Goal: Information Seeking & Learning: Learn about a topic

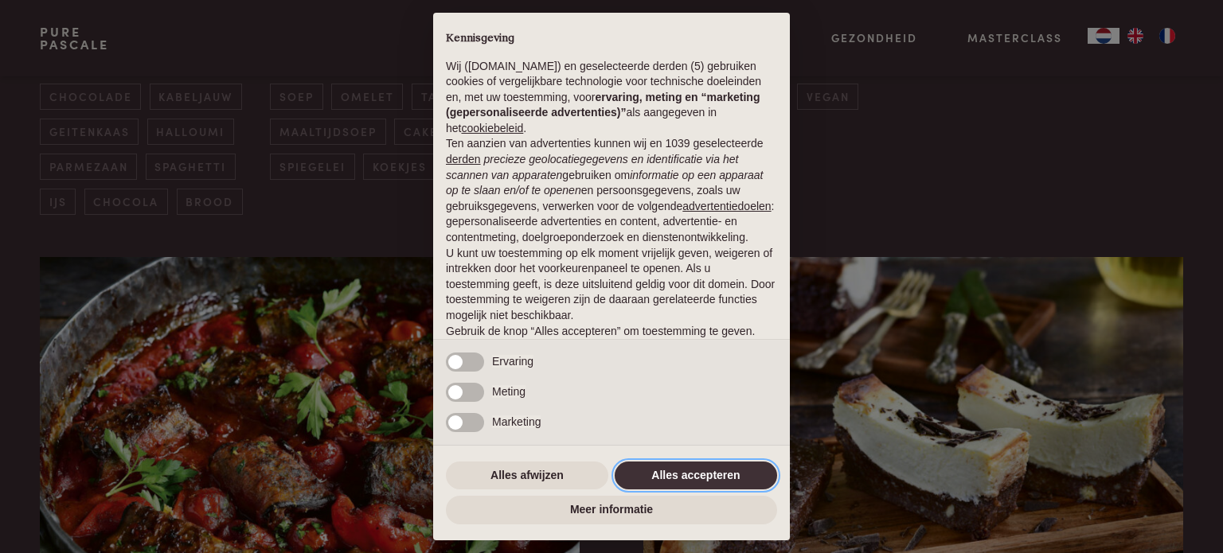
click at [639, 481] on button "Alles accepteren" at bounding box center [696, 476] width 162 height 29
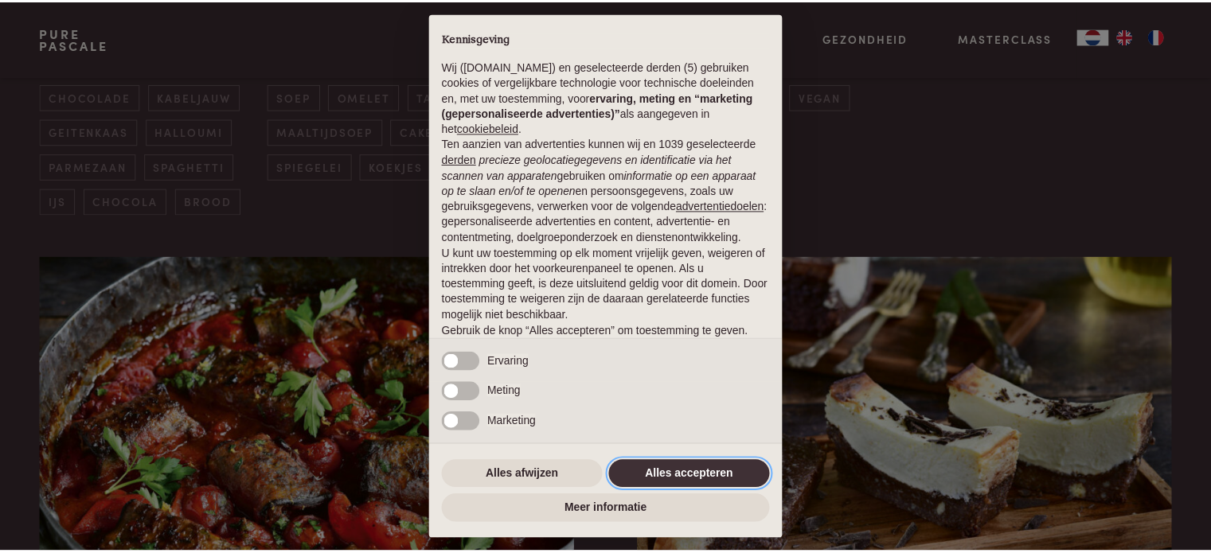
scroll to position [86, 0]
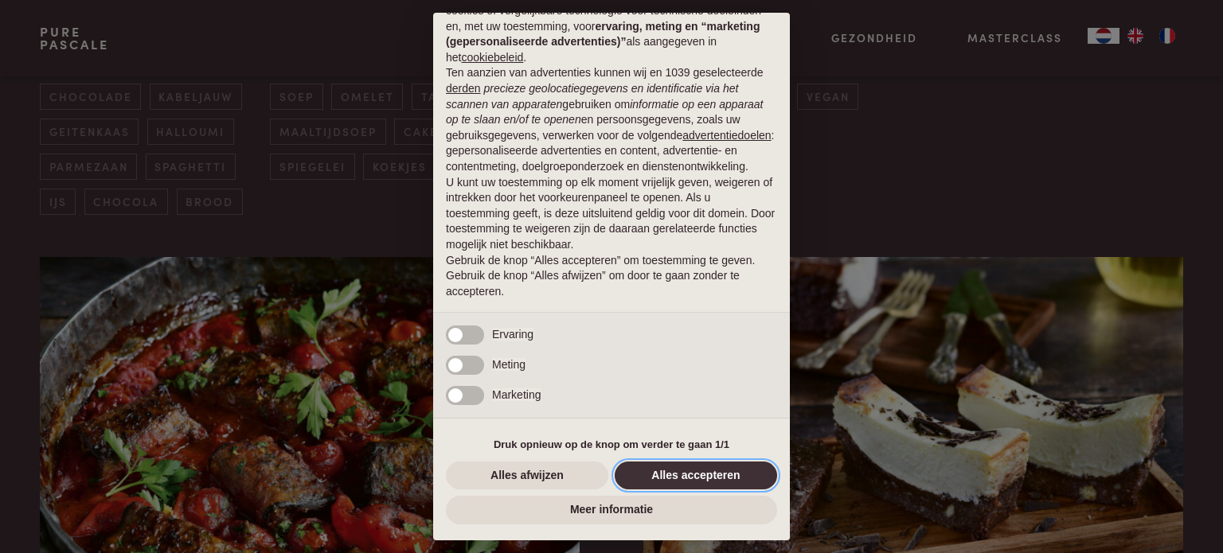
click at [683, 477] on button "Alles accepteren" at bounding box center [696, 476] width 162 height 29
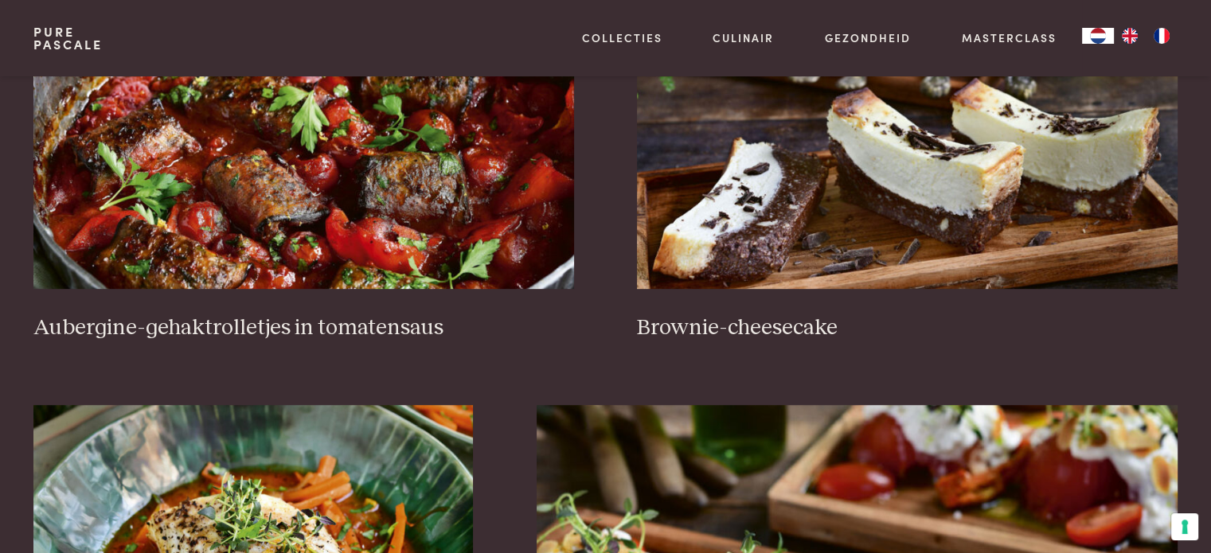
scroll to position [739, 0]
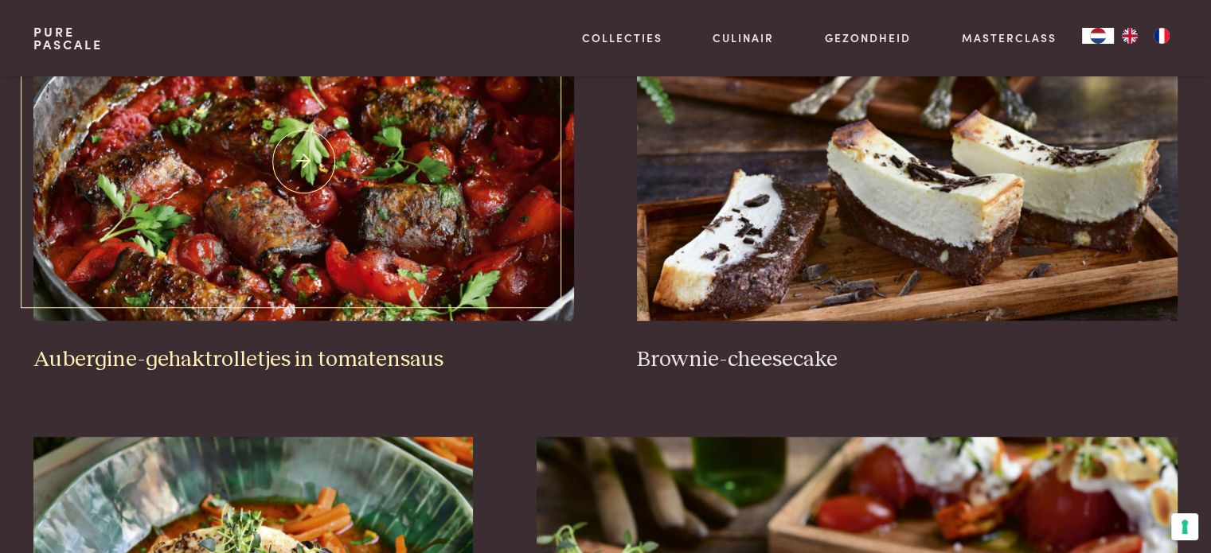
click at [346, 233] on img at bounding box center [303, 161] width 540 height 319
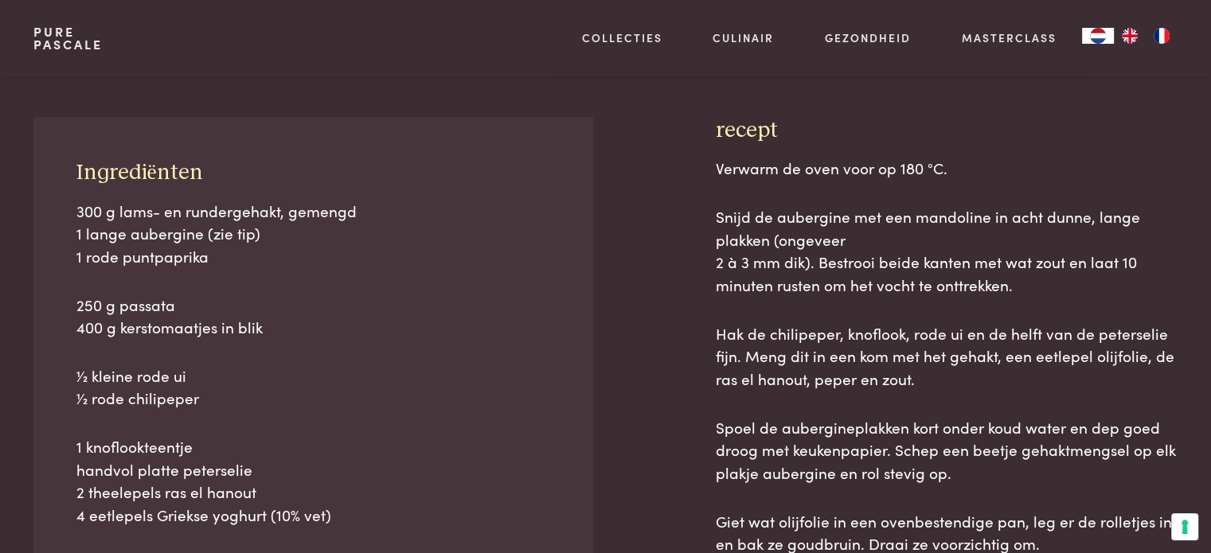
scroll to position [701, 0]
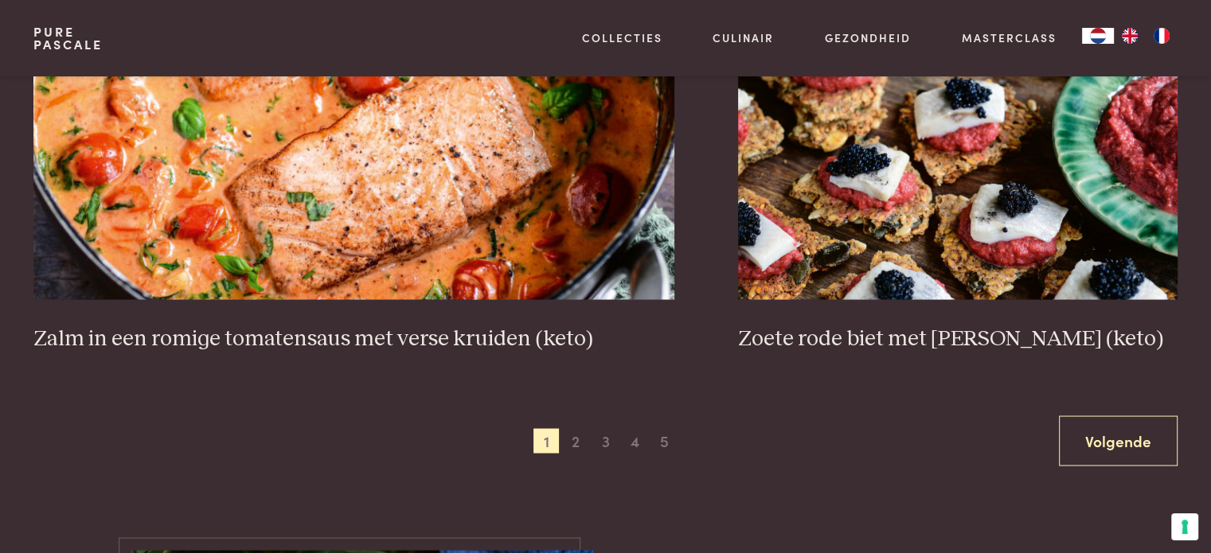
scroll to position [2924, 0]
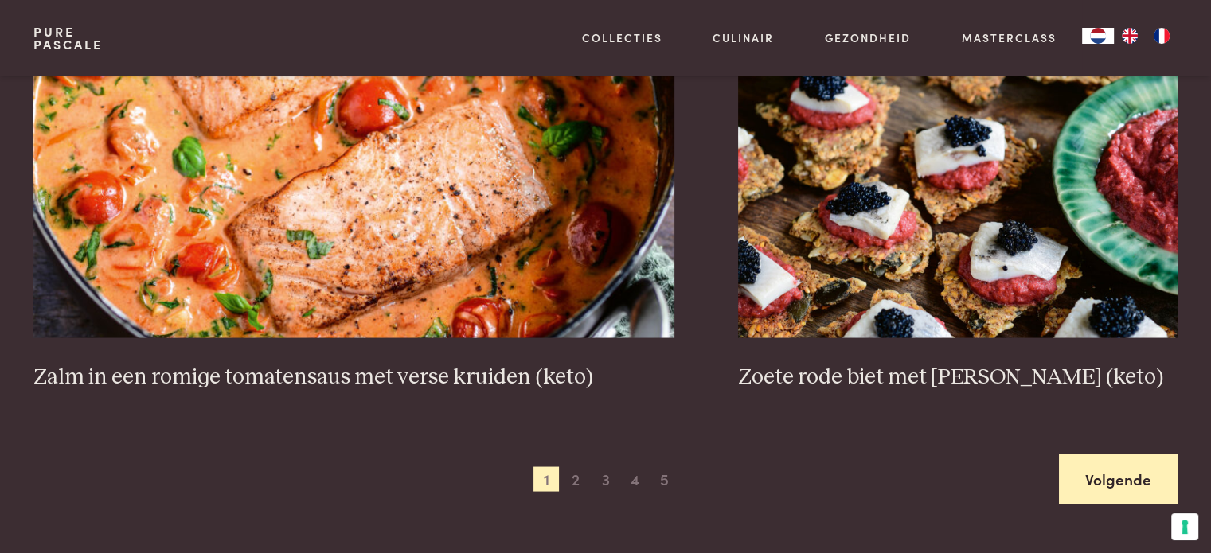
click at [1125, 487] on link "Volgende" at bounding box center [1118, 479] width 119 height 50
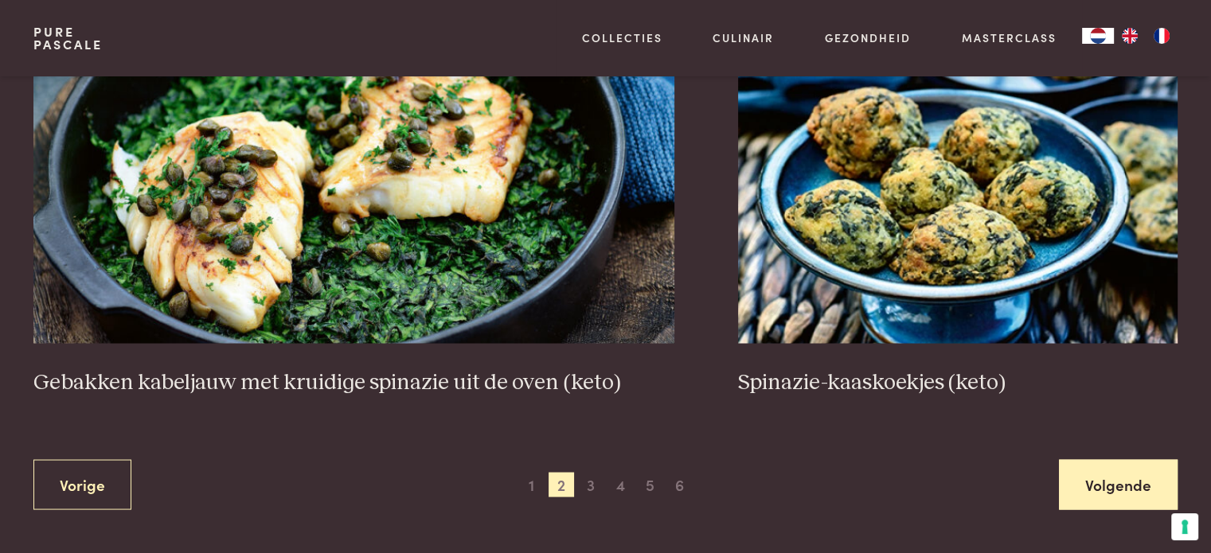
scroll to position [2971, 0]
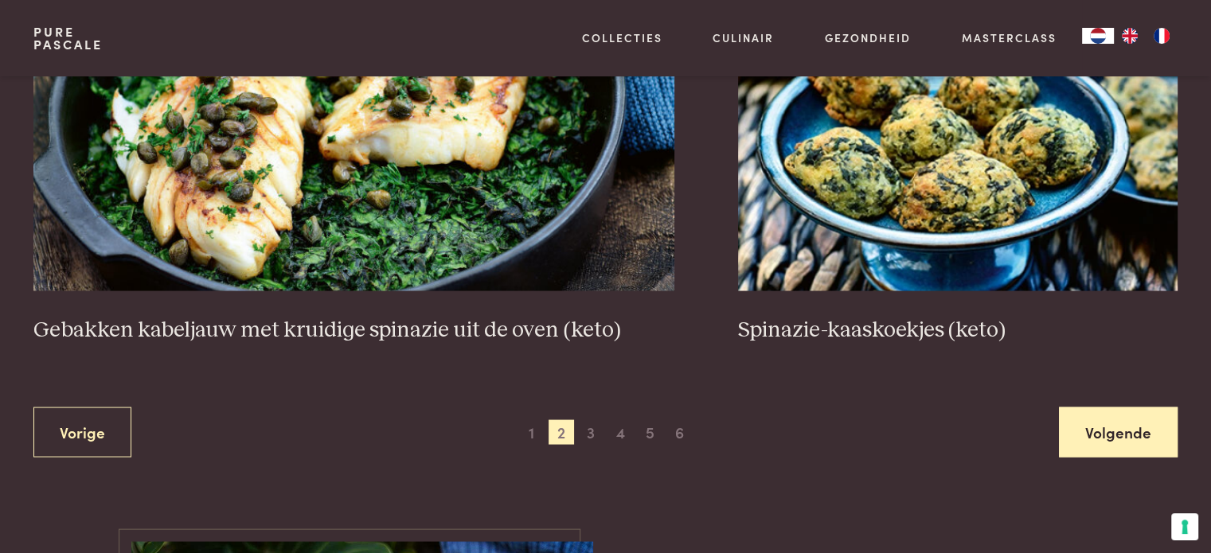
click at [1126, 441] on link "Volgende" at bounding box center [1118, 432] width 119 height 50
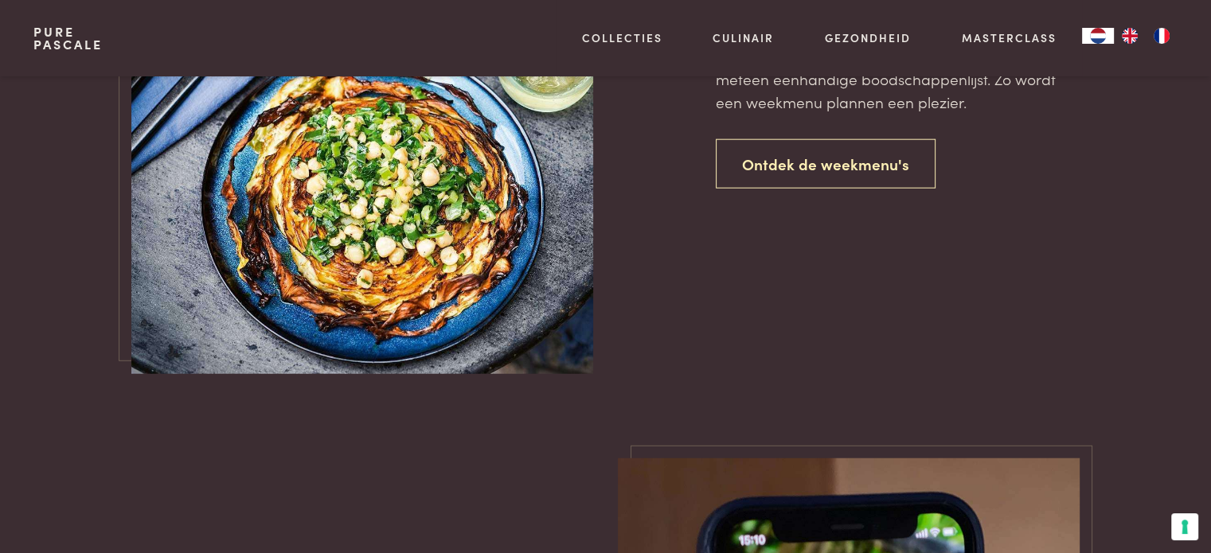
scroll to position [3946, 0]
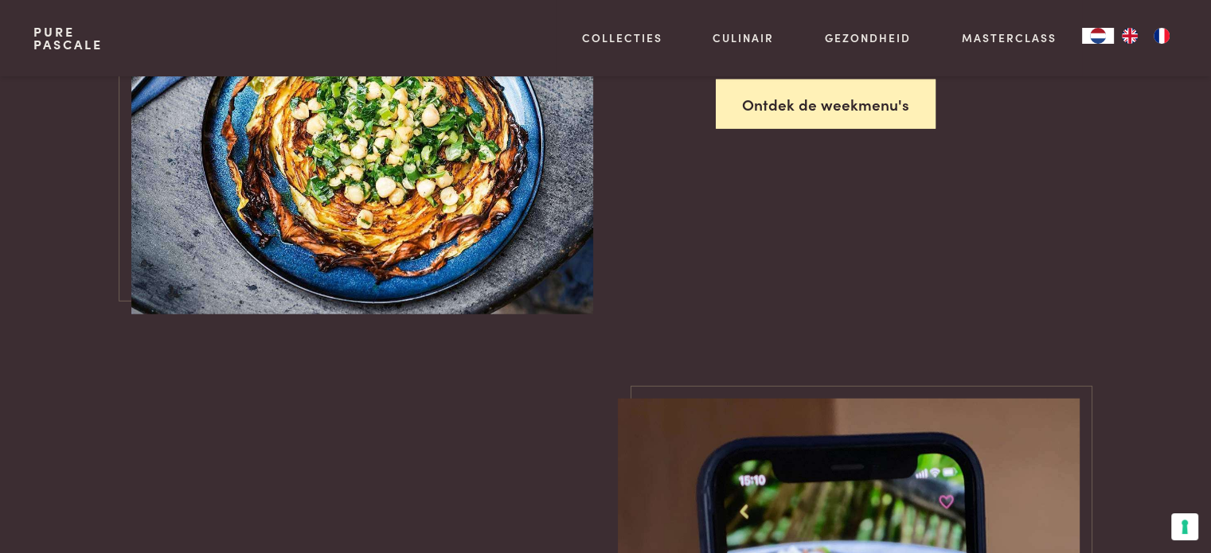
click at [796, 113] on link "Ontdek de weekmenu's" at bounding box center [826, 105] width 220 height 50
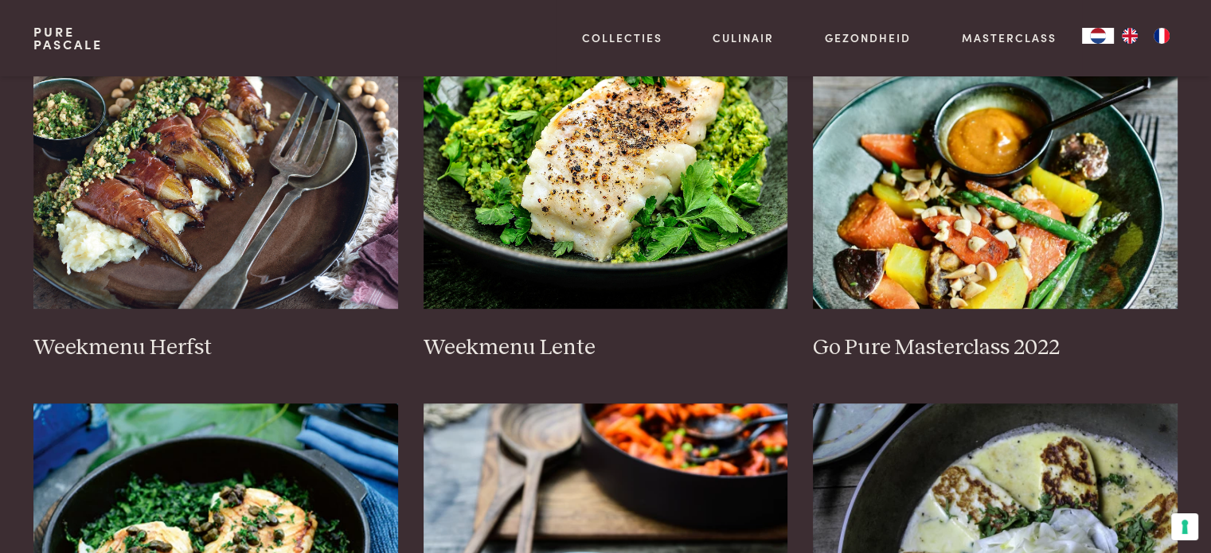
scroll to position [809, 0]
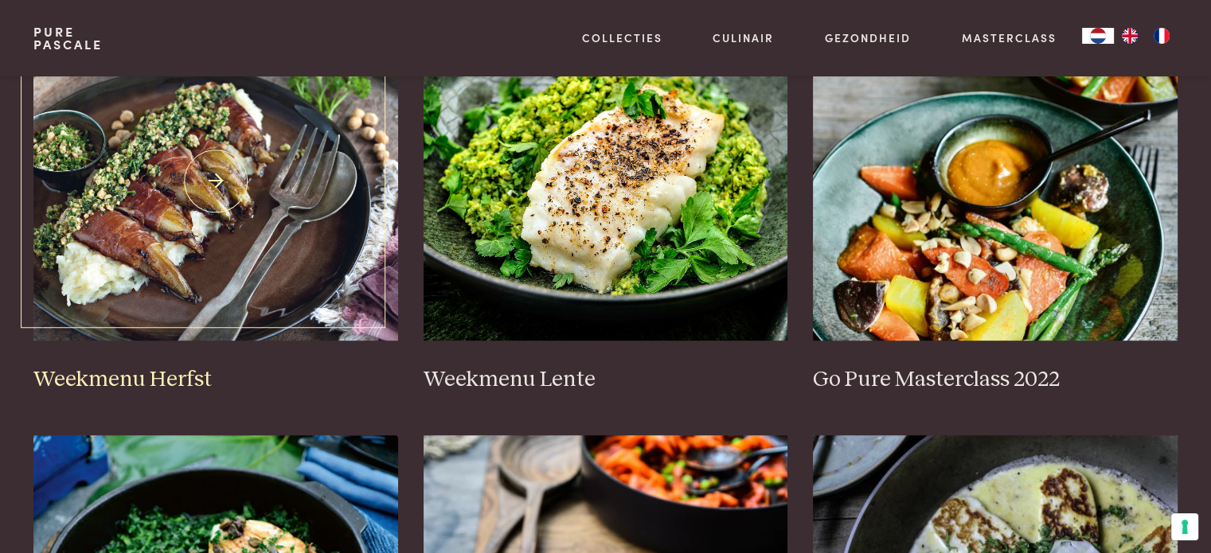
click at [342, 192] on img at bounding box center [215, 181] width 365 height 319
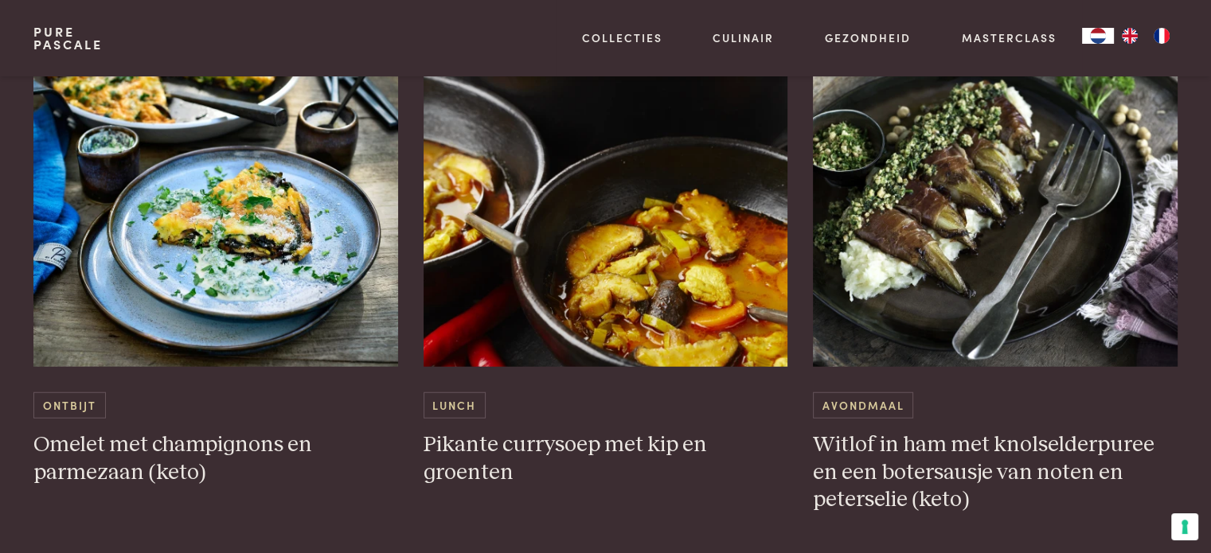
scroll to position [4122, 0]
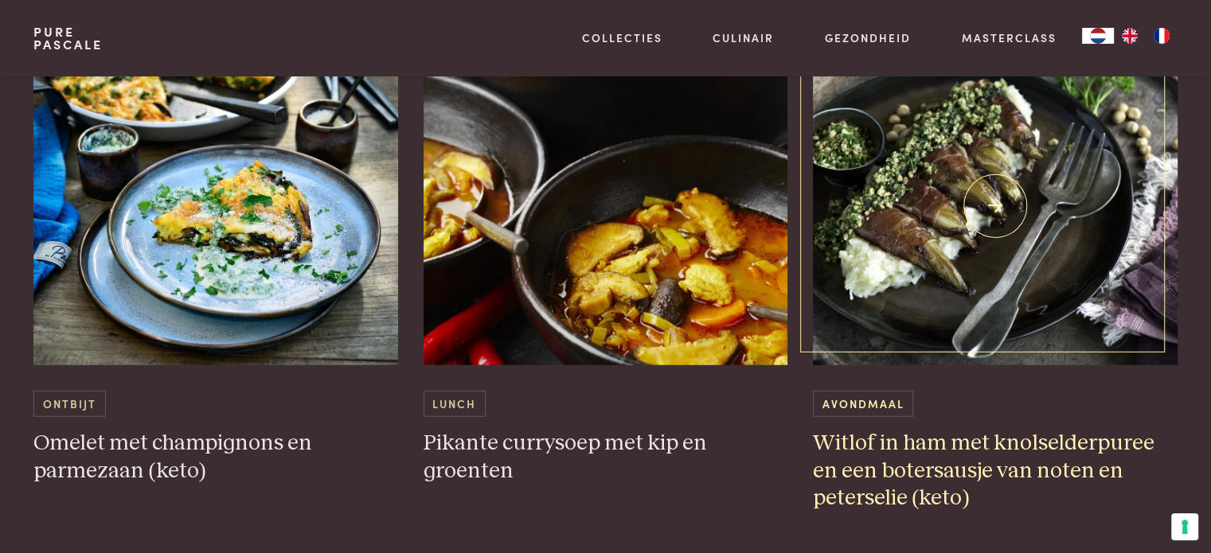
click at [879, 268] on img at bounding box center [995, 206] width 365 height 319
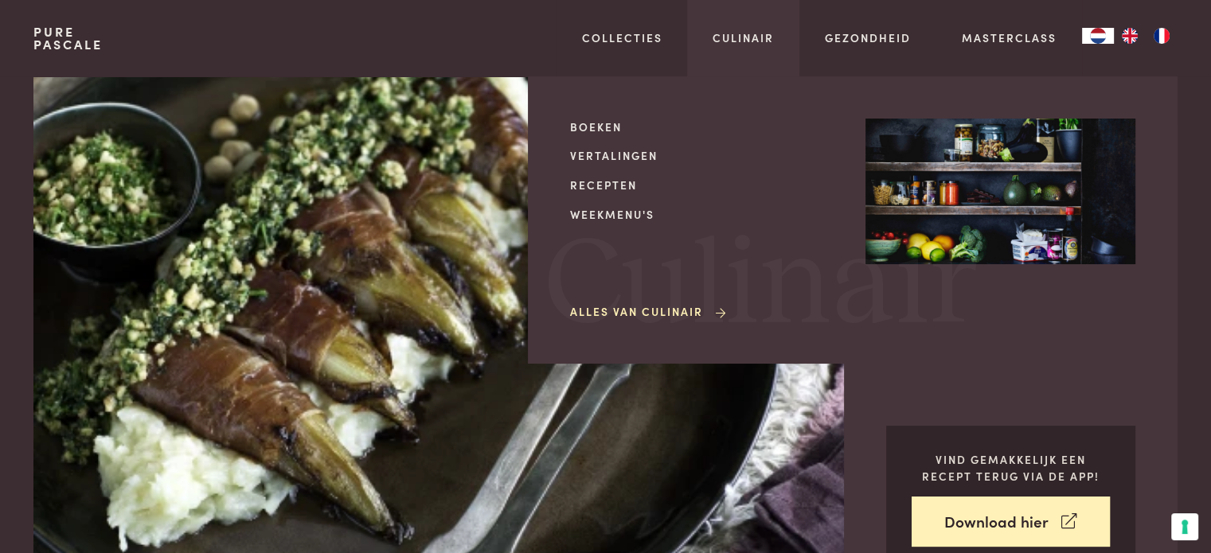
click at [596, 195] on div "Boeken Vertalingen Recepten Weekmenu's Alles van Culinair" at bounding box center [705, 220] width 270 height 203
click at [597, 188] on link "Recepten" at bounding box center [705, 185] width 270 height 17
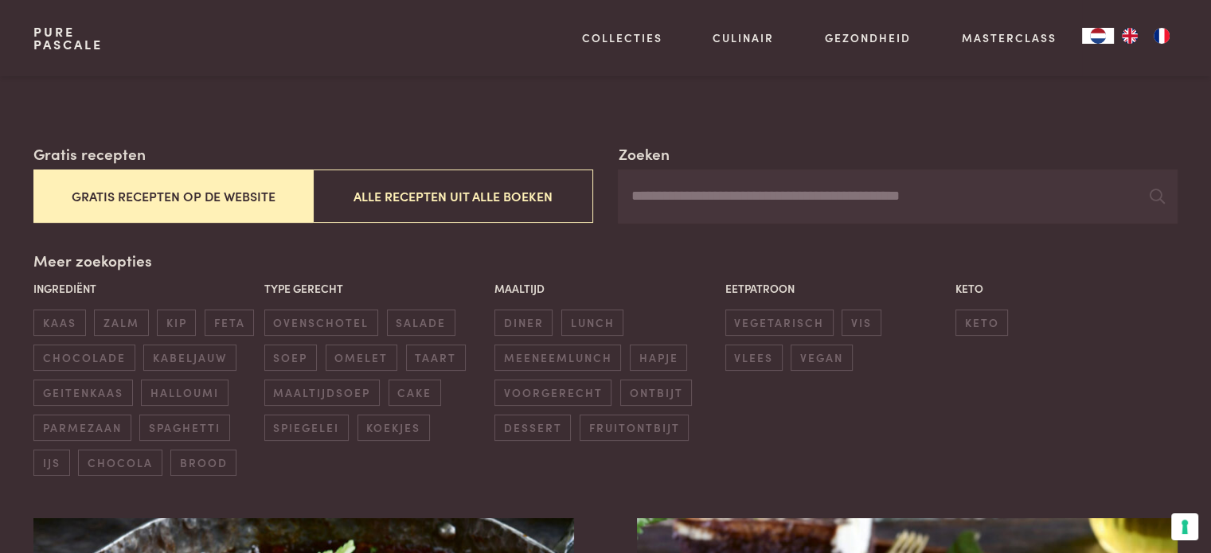
scroll to position [255, 0]
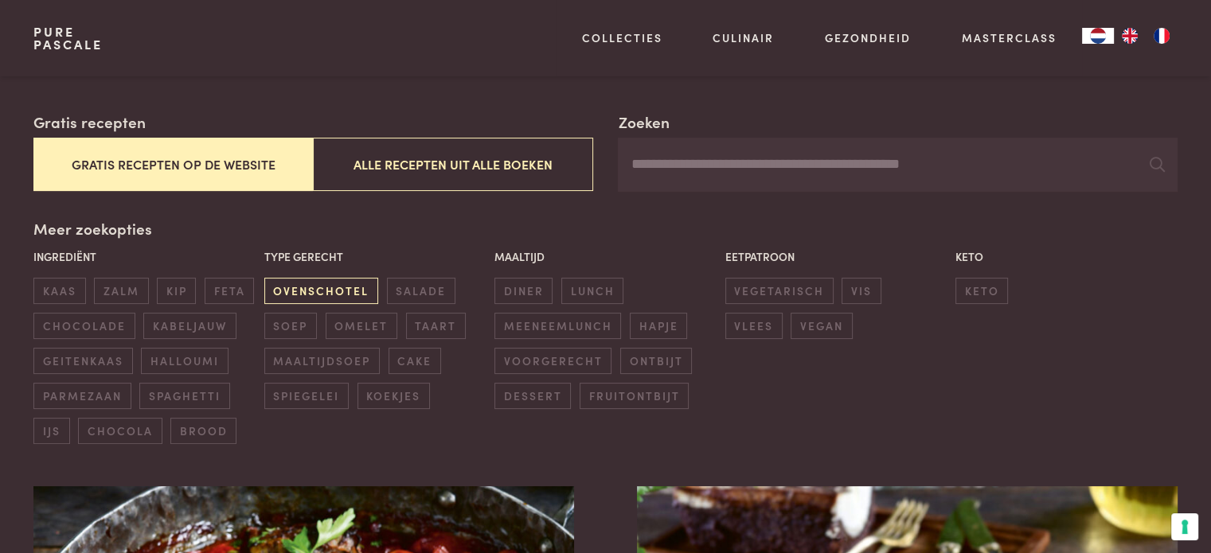
click at [348, 285] on span "ovenschotel" at bounding box center [321, 291] width 114 height 26
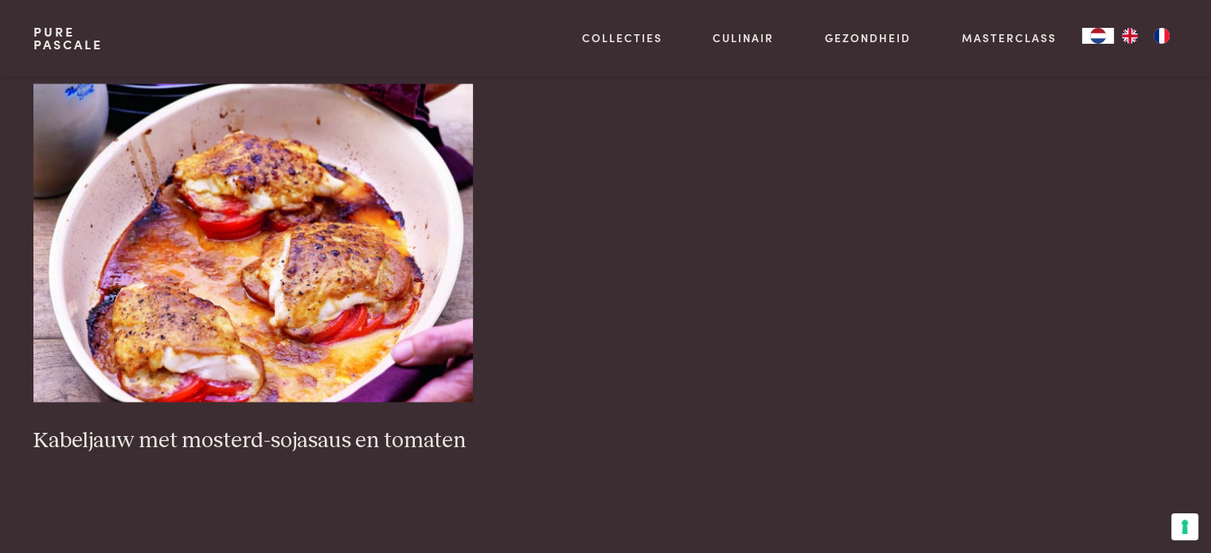
scroll to position [2398, 0]
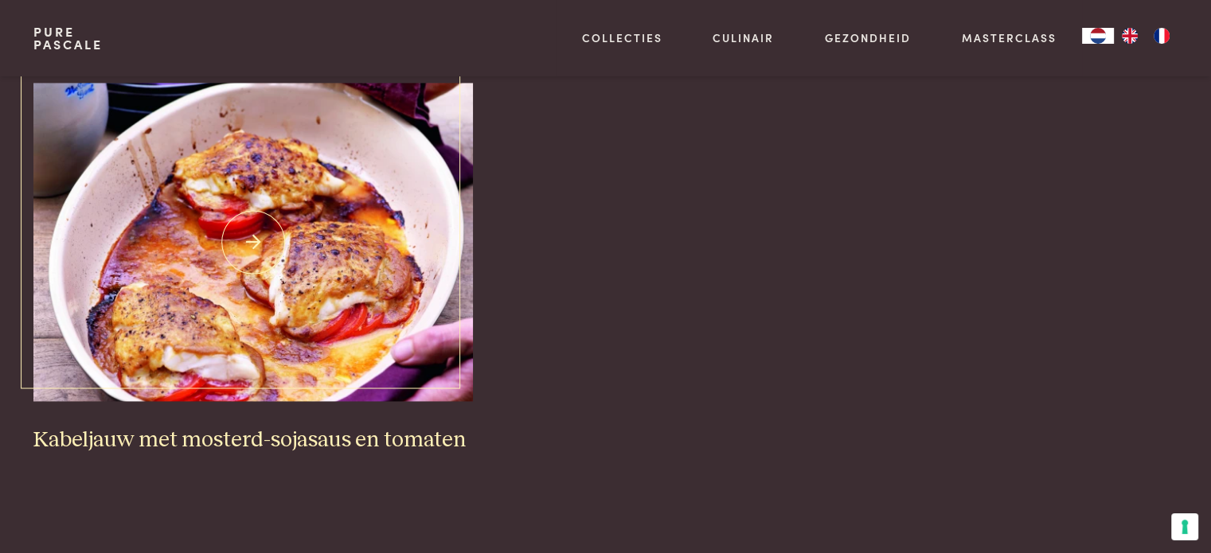
click at [240, 221] on img at bounding box center [253, 242] width 440 height 319
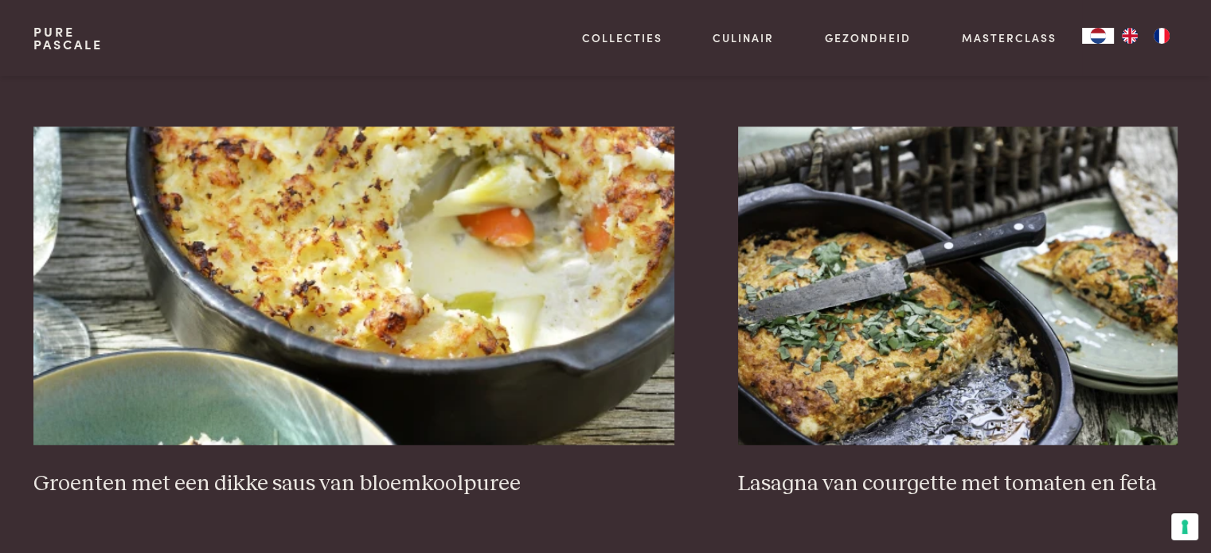
scroll to position [1506, 0]
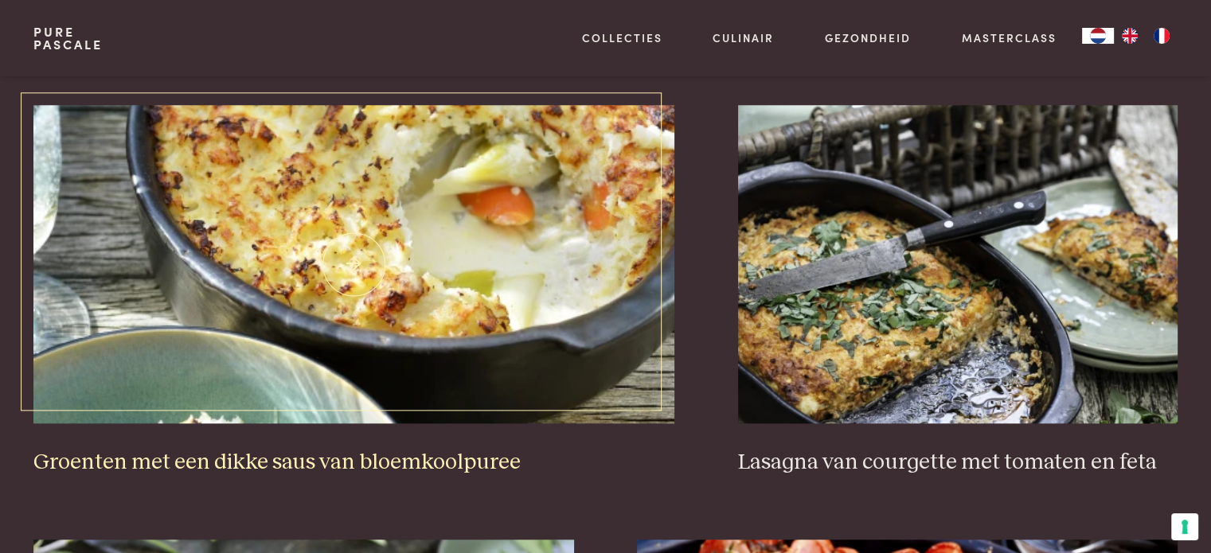
click at [599, 286] on img at bounding box center [353, 264] width 641 height 319
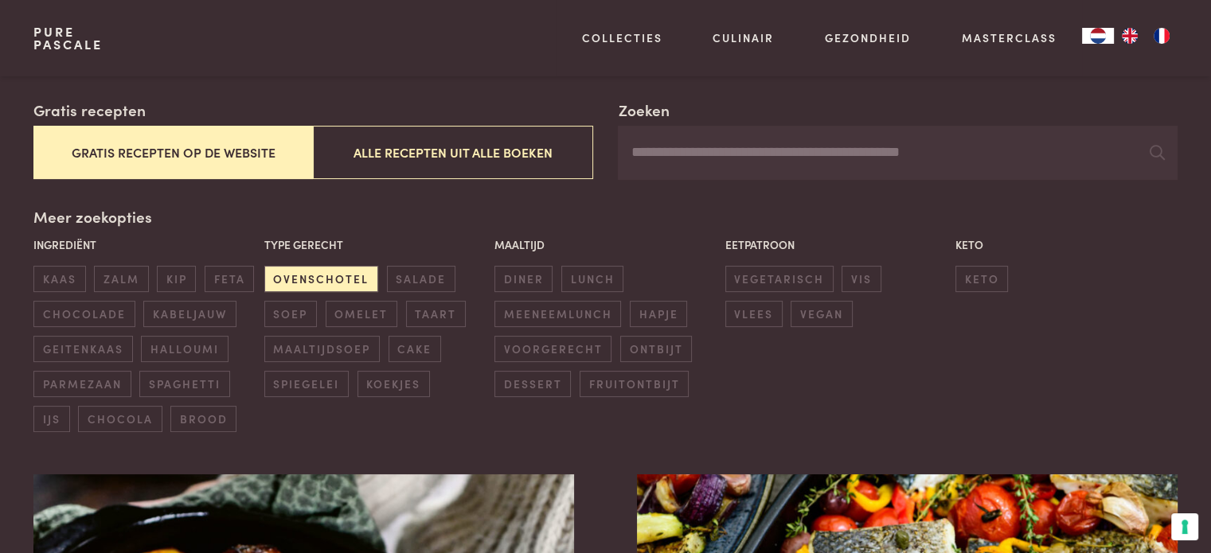
scroll to position [257, 0]
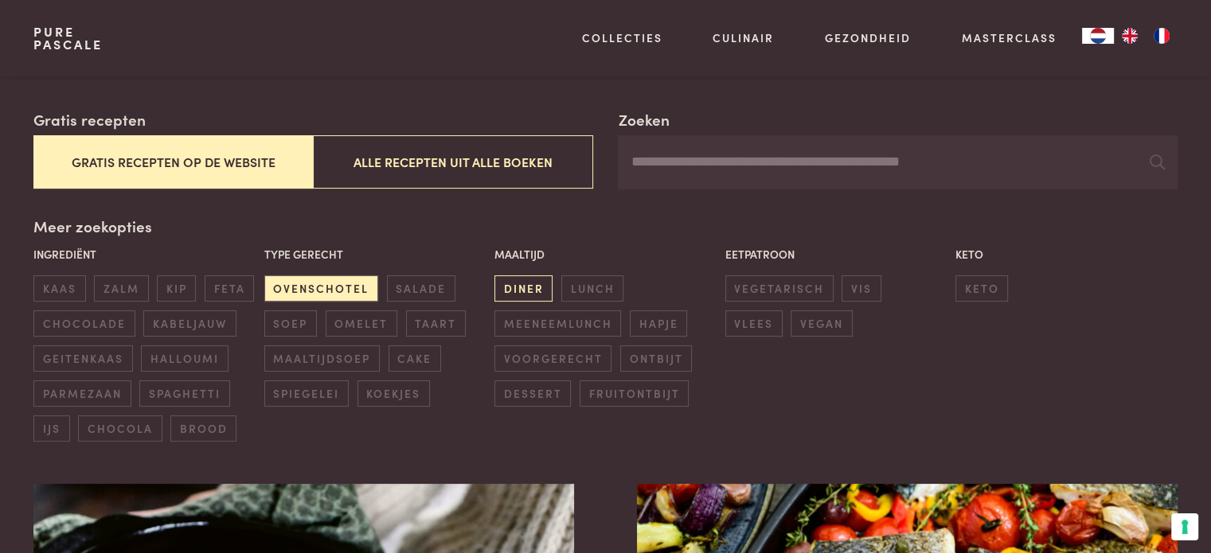
click at [508, 284] on span "diner" at bounding box center [524, 289] width 58 height 26
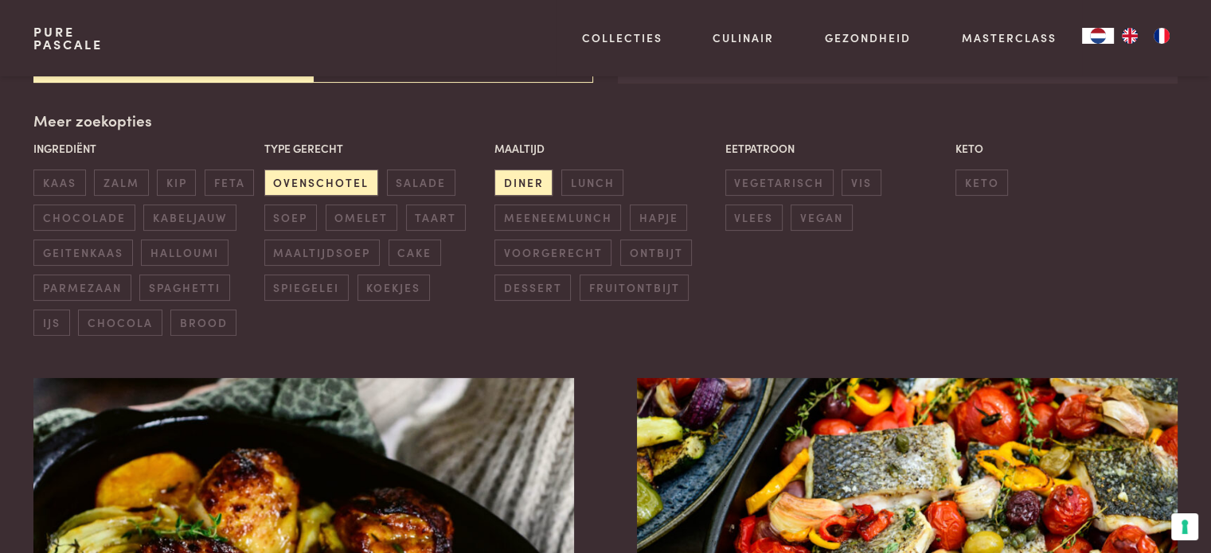
scroll to position [366, 0]
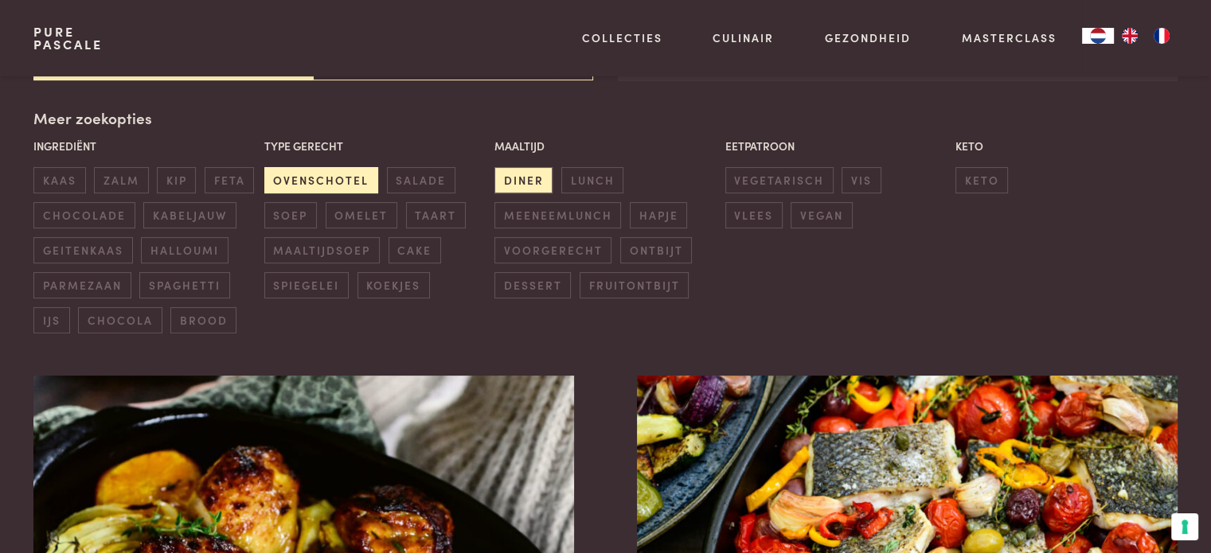
click at [334, 178] on span "ovenschotel" at bounding box center [321, 180] width 114 height 26
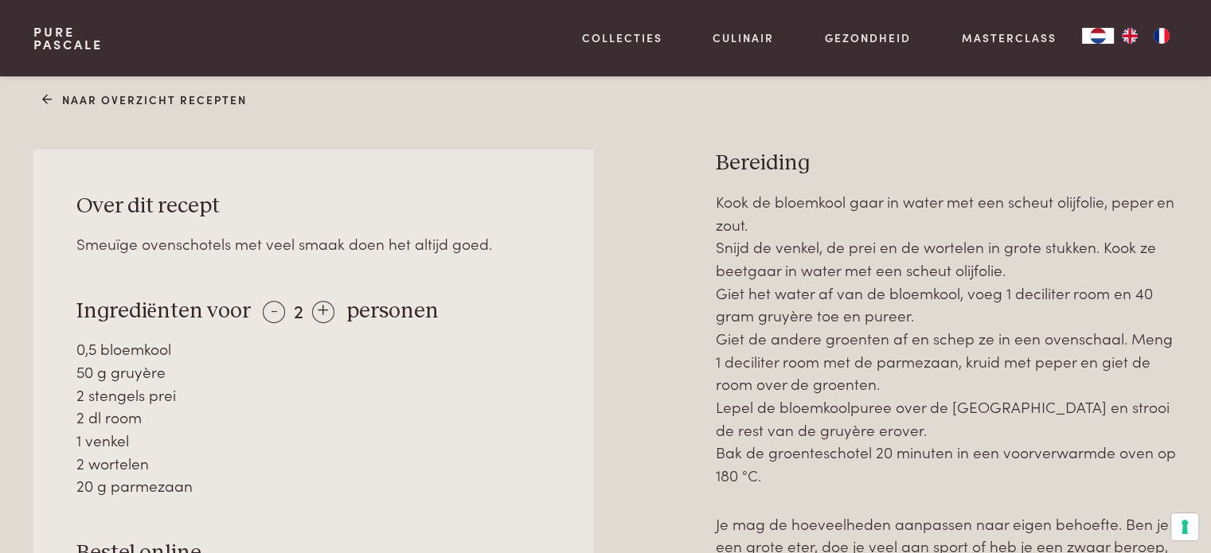
scroll to position [159, 0]
